Goal: Go to known website

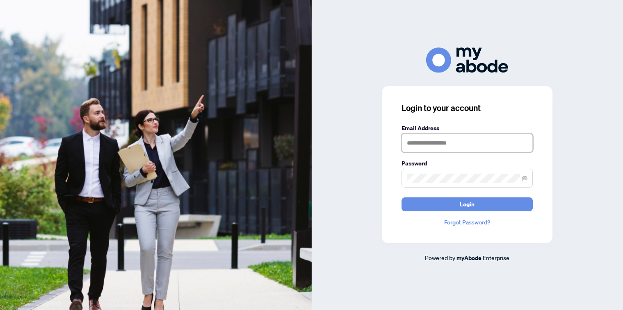
click at [422, 142] on input "text" at bounding box center [466, 143] width 131 height 19
type input "**********"
click at [525, 179] on icon "eye-invisible" at bounding box center [525, 179] width 2 height 2
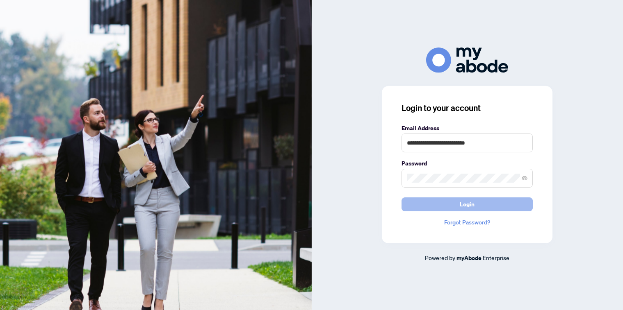
click at [481, 203] on button "Login" at bounding box center [466, 205] width 131 height 14
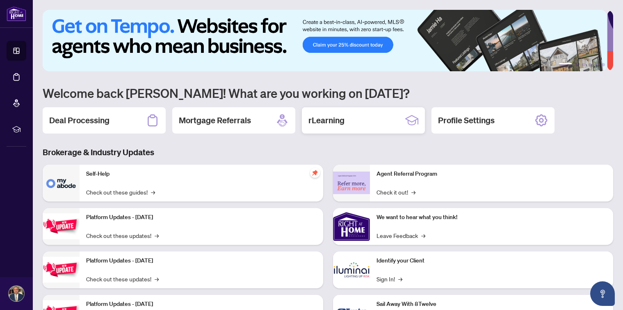
click at [379, 119] on div "rLearning" at bounding box center [363, 120] width 123 height 26
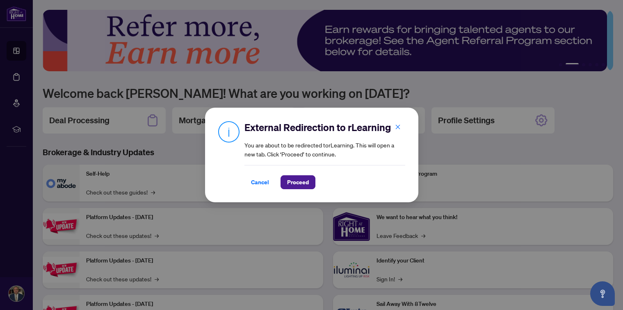
click at [489, 140] on div "External Redirection to rLearning You are about to be redirected to rLearning .…" at bounding box center [311, 155] width 623 height 310
click at [261, 182] on span "Cancel" at bounding box center [260, 182] width 18 height 13
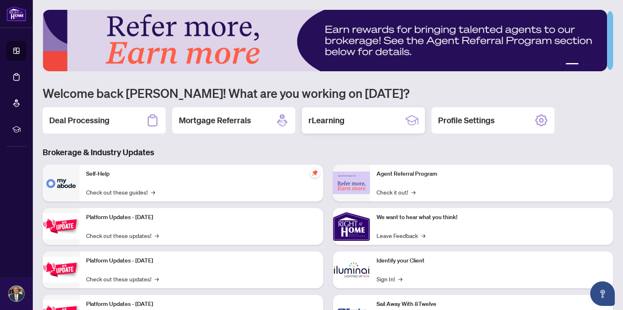
click at [360, 117] on div "rLearning" at bounding box center [363, 120] width 123 height 26
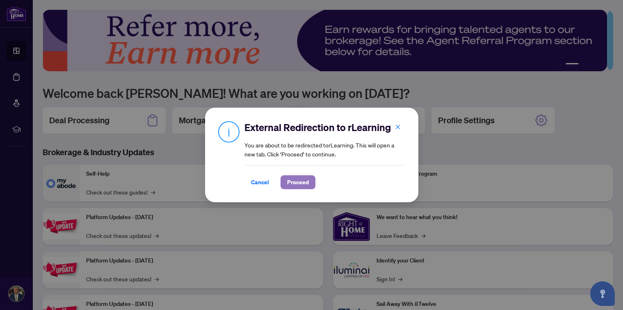
click at [302, 182] on span "Proceed" at bounding box center [298, 182] width 22 height 13
